Goal: Task Accomplishment & Management: Manage account settings

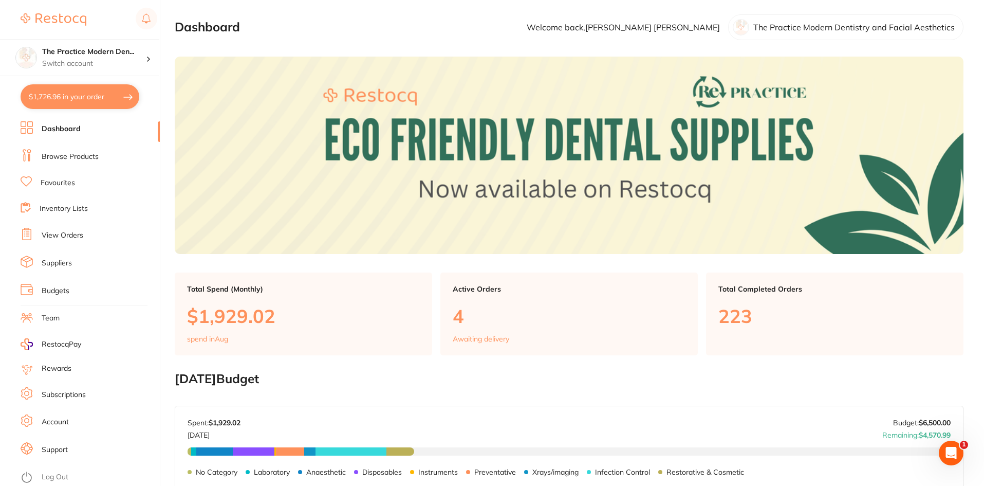
click at [76, 108] on button "$1,726.96 in your order" at bounding box center [80, 96] width 119 height 25
checkbox input "true"
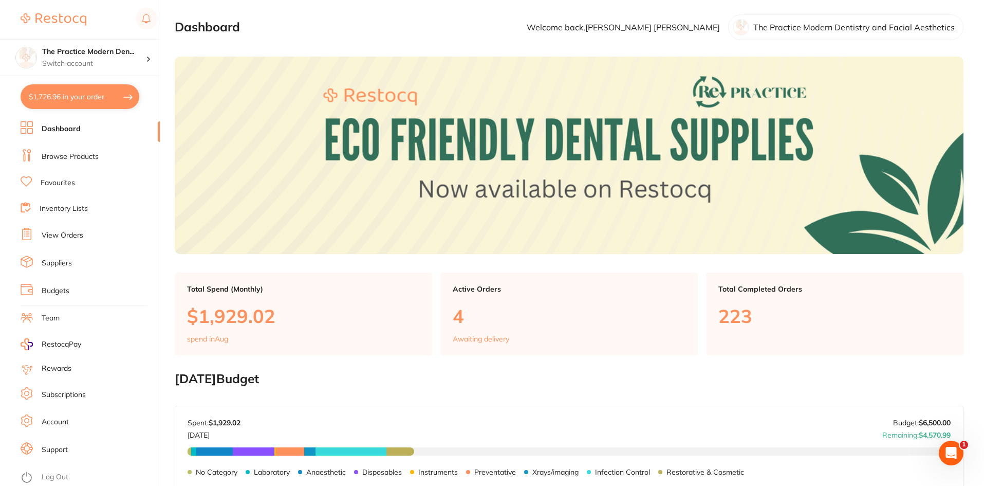
checkbox input "true"
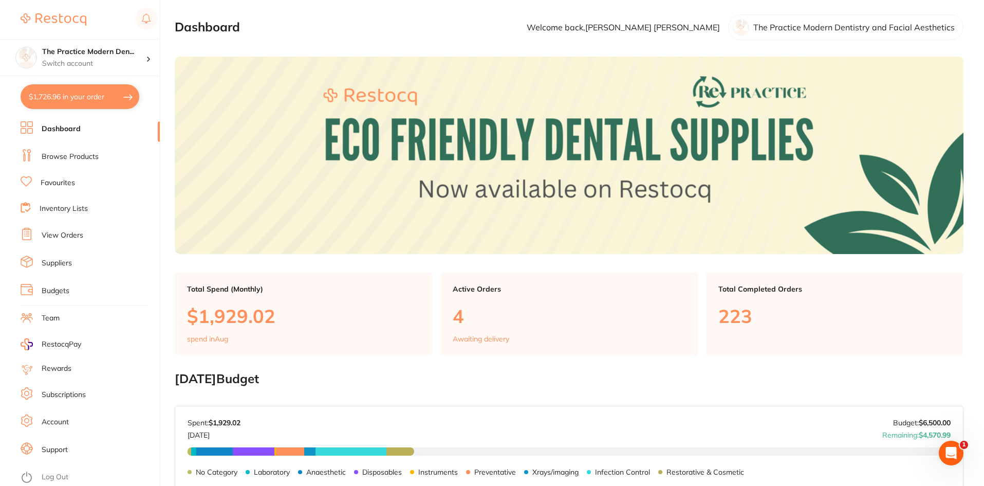
checkbox input "true"
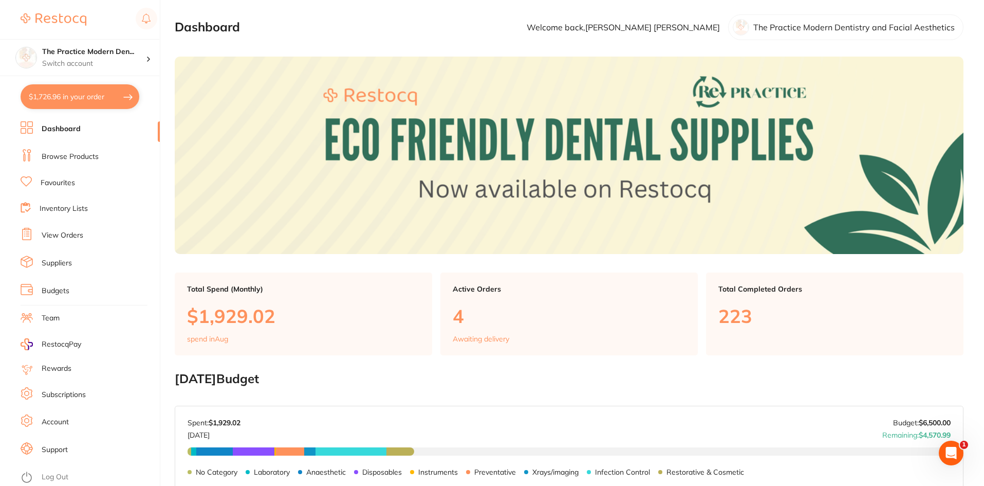
checkbox input "true"
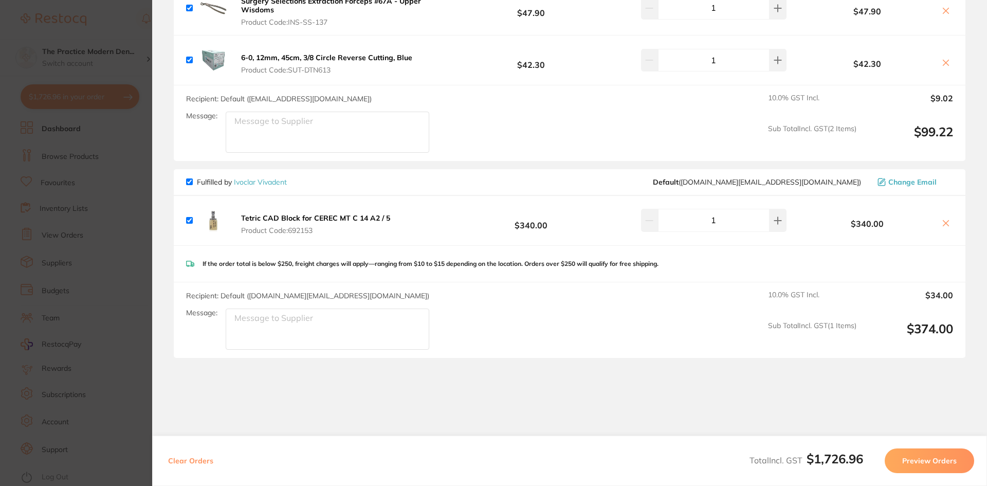
scroll to position [1416, 0]
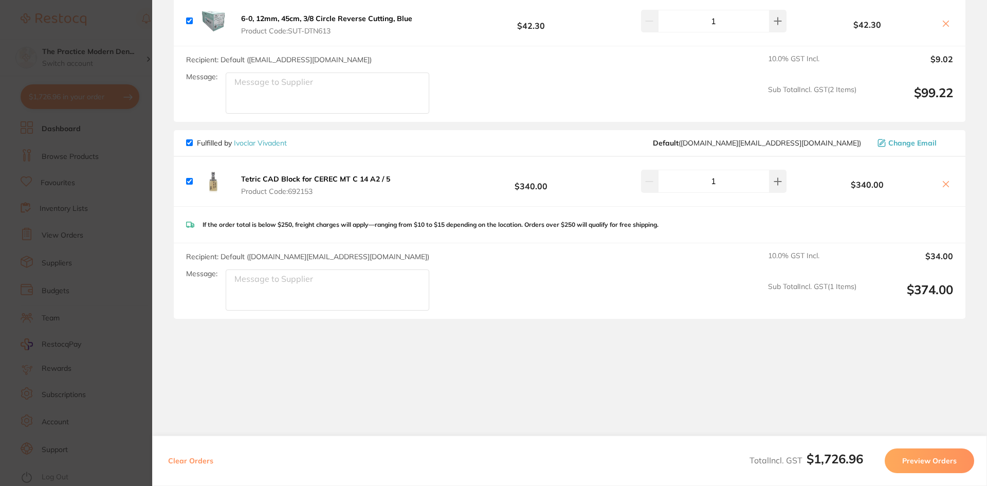
click at [112, 216] on section "Update RRP Set your pre negotiated price for this item. Item Agreed RRP (excl. …" at bounding box center [493, 243] width 987 height 486
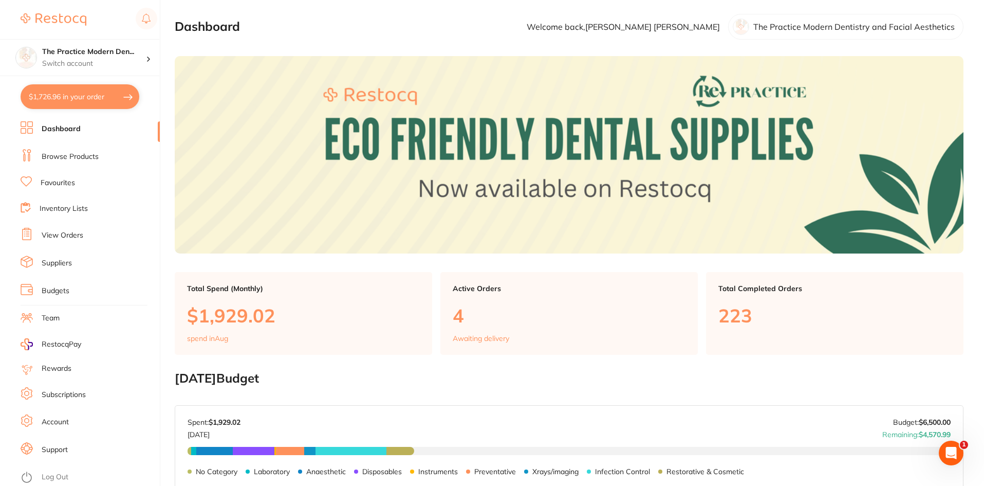
scroll to position [0, 0]
click at [72, 154] on link "Browse Products" at bounding box center [70, 157] width 57 height 10
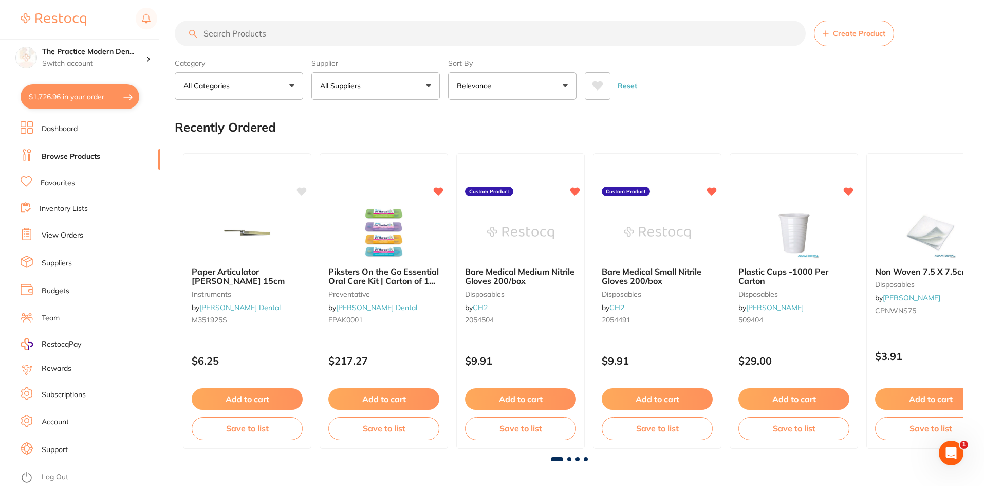
click at [250, 34] on input "search" at bounding box center [490, 34] width 631 height 26
type input "masks"
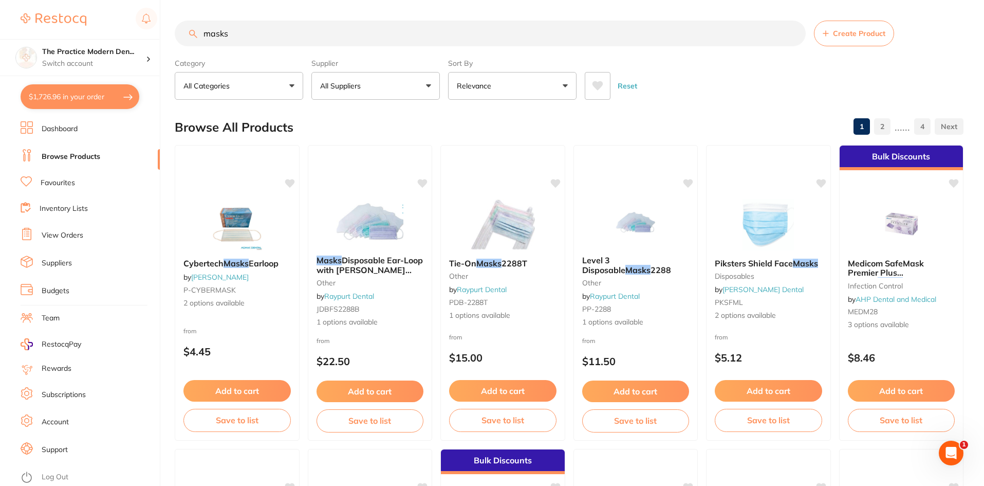
click at [598, 83] on icon at bounding box center [598, 85] width 11 height 9
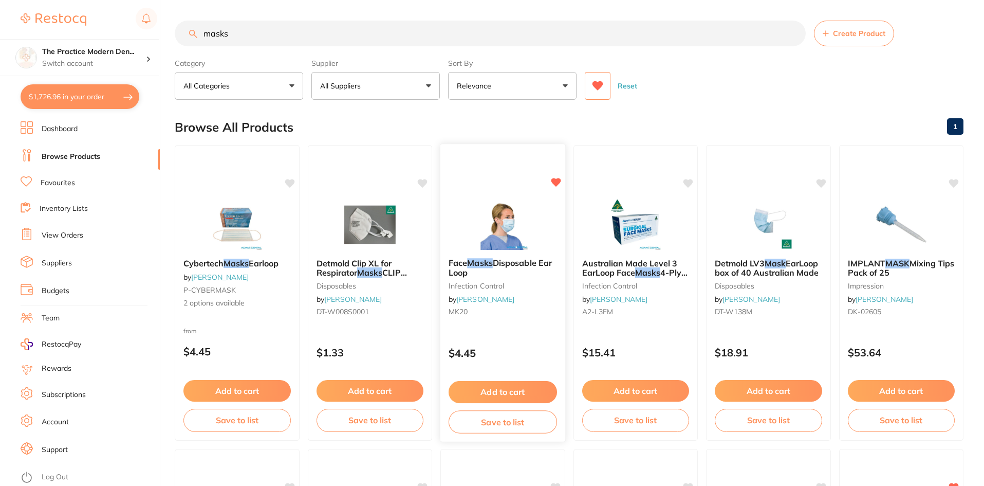
click at [511, 214] on img at bounding box center [502, 224] width 67 height 52
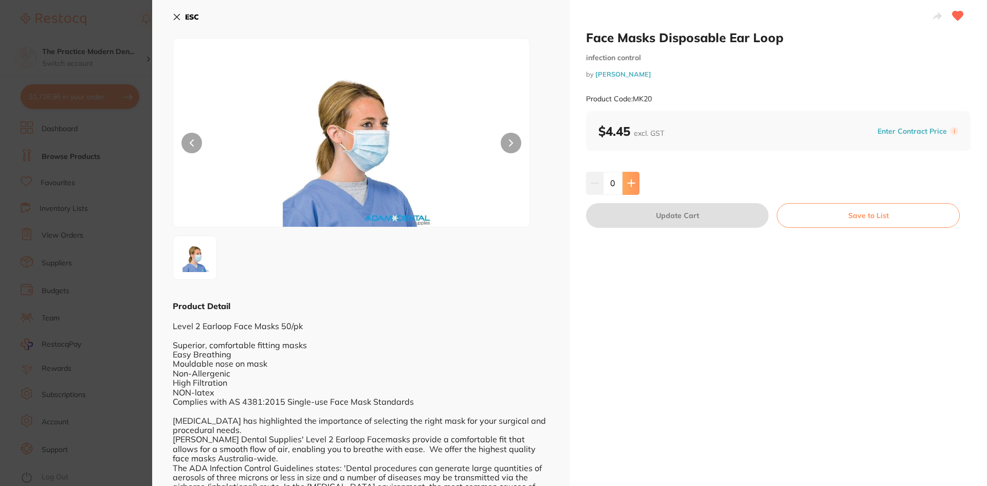
click at [633, 182] on icon at bounding box center [631, 183] width 8 height 8
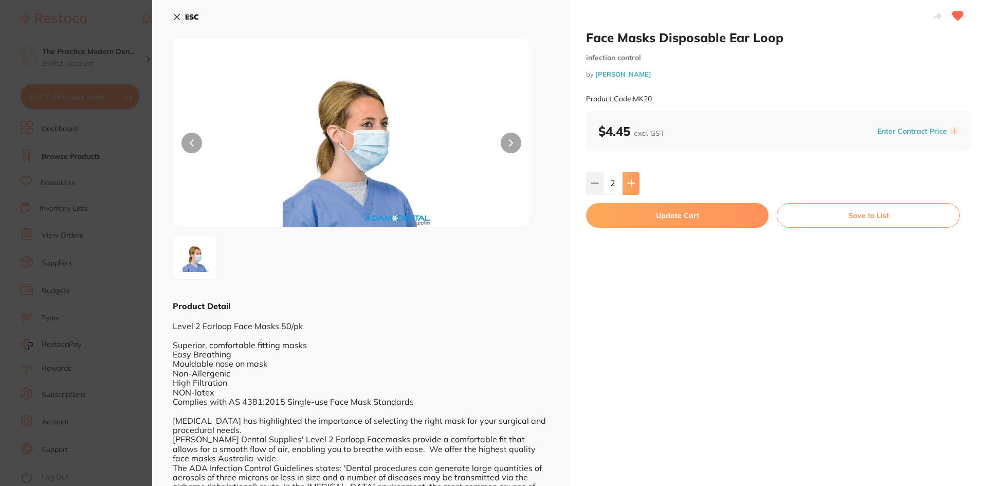
click at [633, 182] on icon at bounding box center [631, 183] width 8 height 8
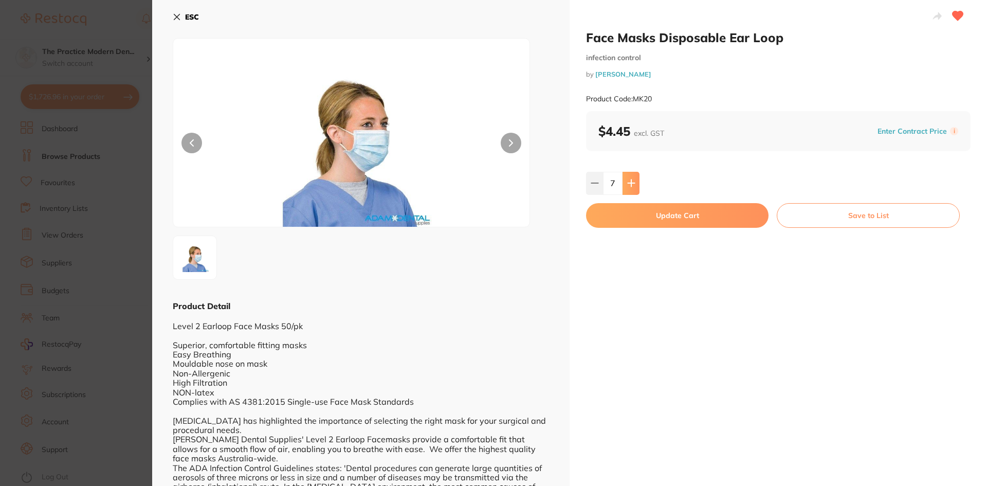
click at [633, 182] on icon at bounding box center [631, 183] width 8 height 8
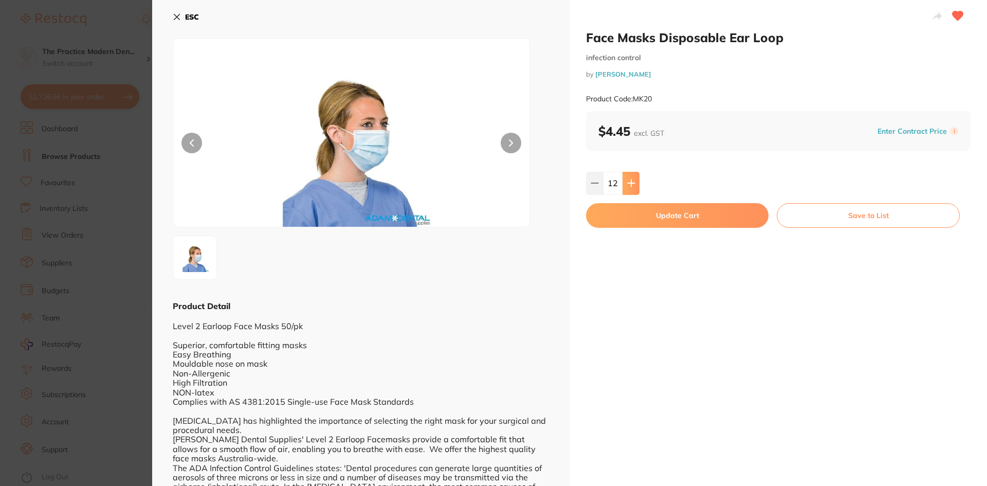
click at [633, 182] on icon at bounding box center [631, 183] width 8 height 8
click at [603, 187] on input "15" at bounding box center [613, 183] width 20 height 23
click at [599, 187] on button at bounding box center [594, 183] width 17 height 23
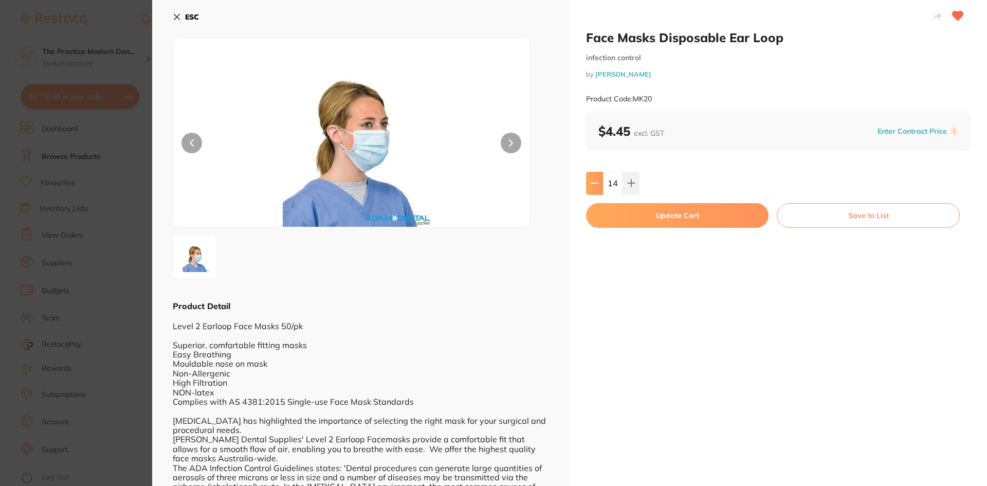
click at [599, 187] on button at bounding box center [594, 183] width 17 height 23
type input "12"
click at [622, 210] on button "Update Cart" at bounding box center [677, 215] width 182 height 25
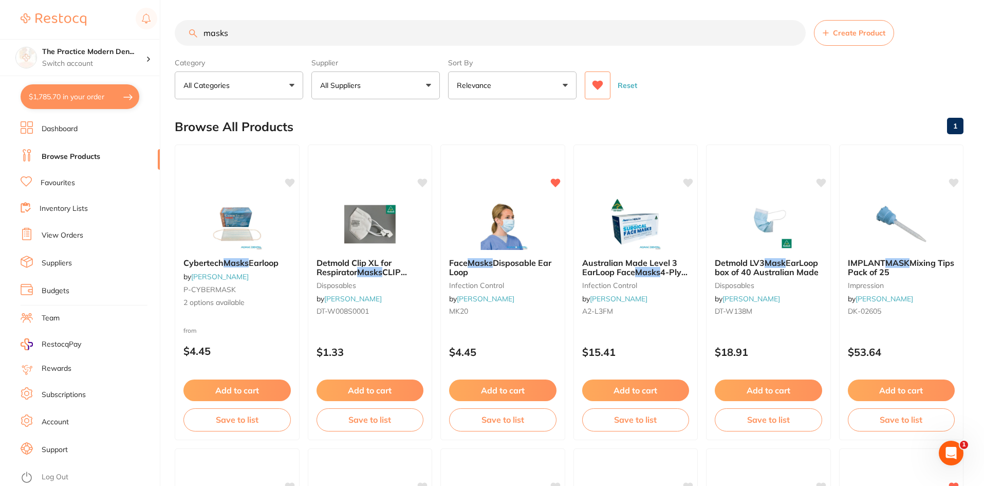
click at [69, 231] on link "View Orders" at bounding box center [63, 235] width 42 height 10
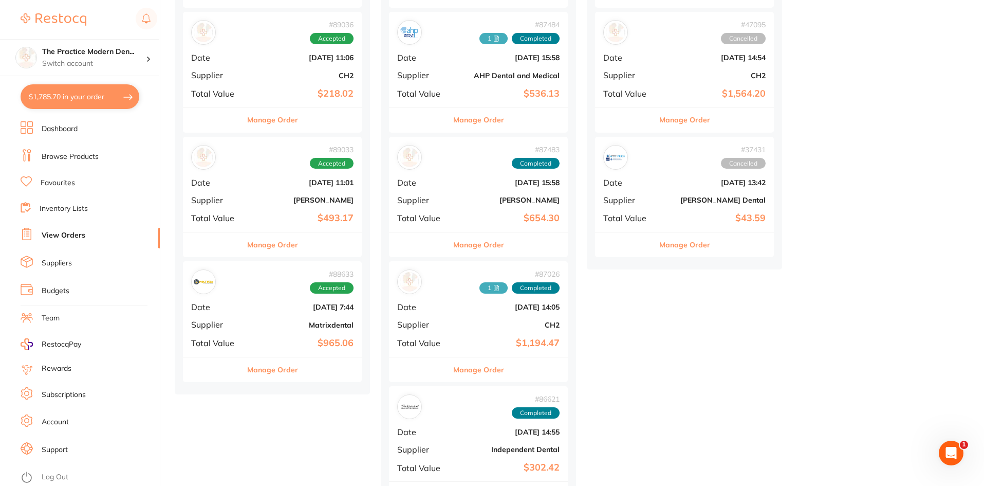
scroll to position [257, 0]
click at [281, 211] on div "# 89033 Accepted Date [DATE] 11:01 Supplier [PERSON_NAME] Total Value $493.17" at bounding box center [272, 183] width 179 height 95
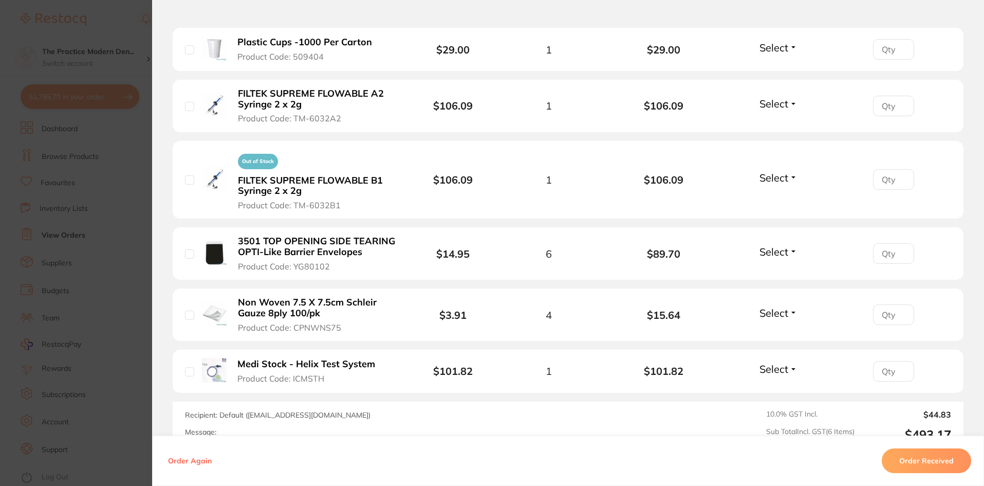
scroll to position [411, 0]
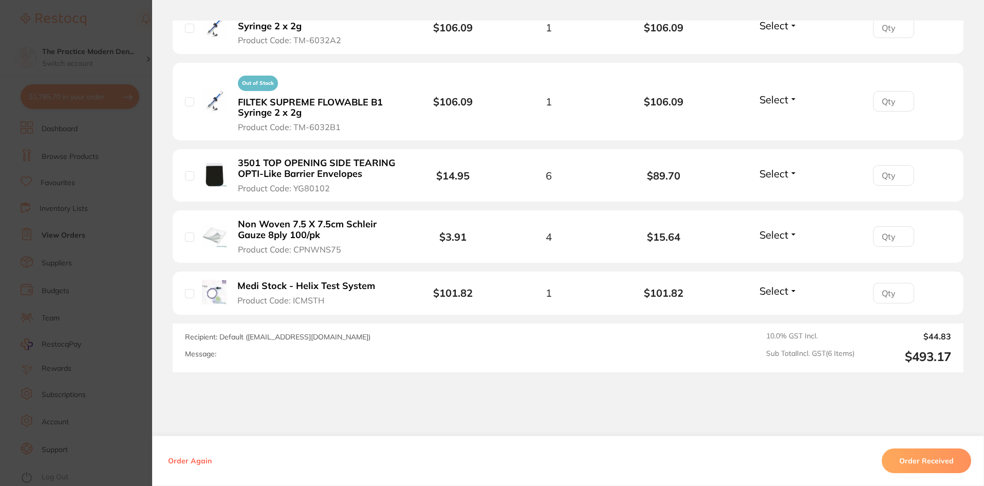
click at [105, 231] on section "Order ID: Restocq- 89033 Order Information Accepted Order Order Date [DATE] 11:…" at bounding box center [492, 243] width 984 height 486
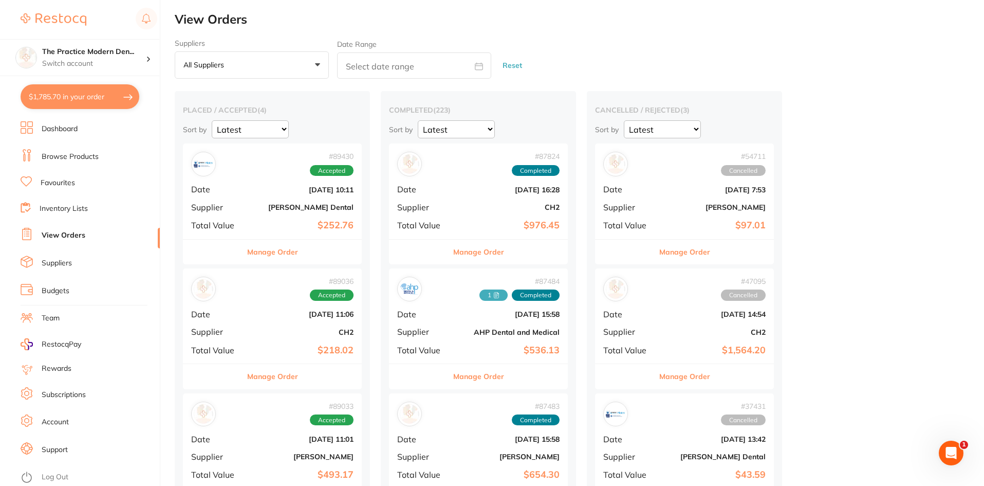
click at [78, 127] on link "Dashboard" at bounding box center [60, 129] width 36 height 10
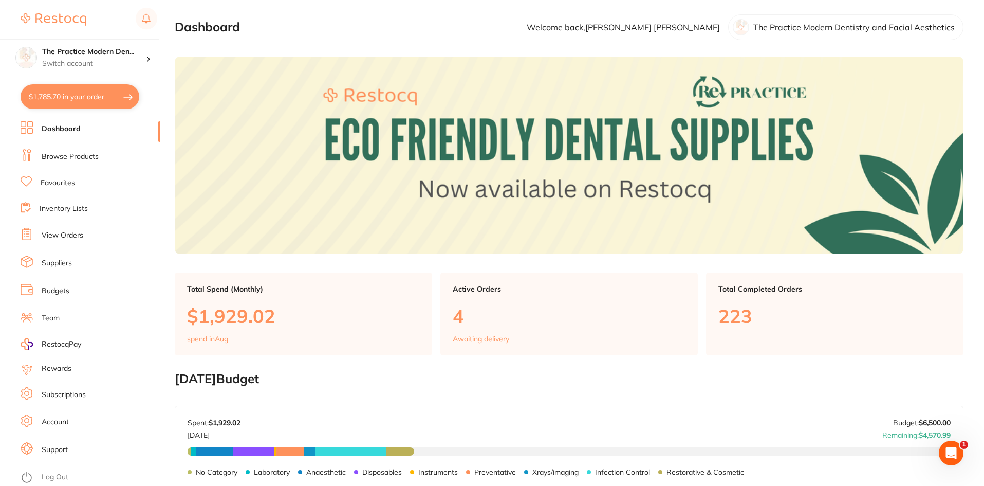
click at [84, 96] on button "$1,785.70 in your order" at bounding box center [80, 96] width 119 height 25
checkbox input "true"
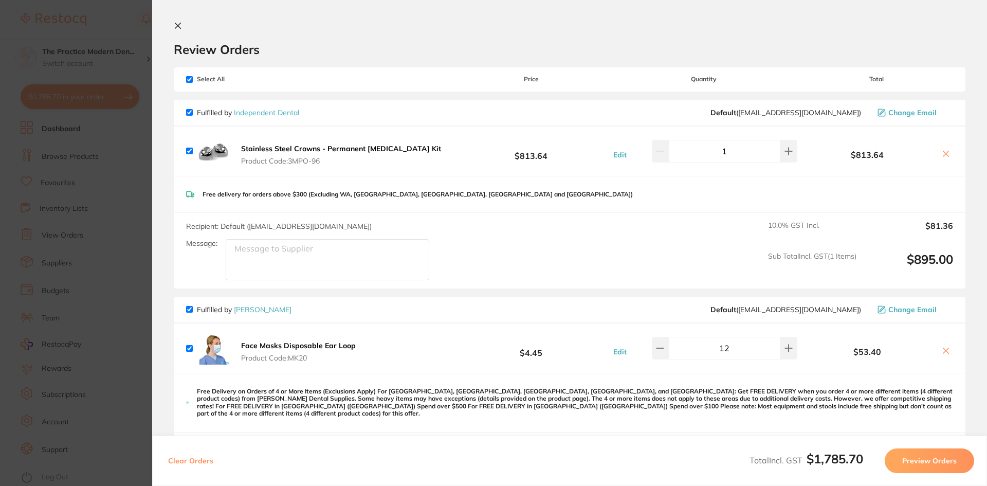
click at [128, 217] on section "Update RRP Set your pre negotiated price for this item. Item Agreed RRP (excl. …" at bounding box center [493, 243] width 987 height 486
